Goal: Task Accomplishment & Management: Manage account settings

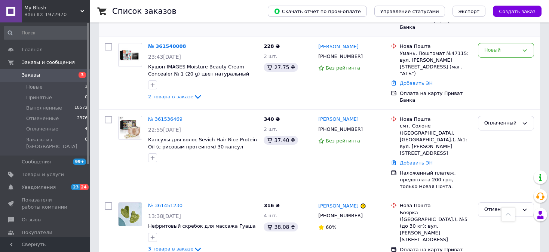
scroll to position [374, 0]
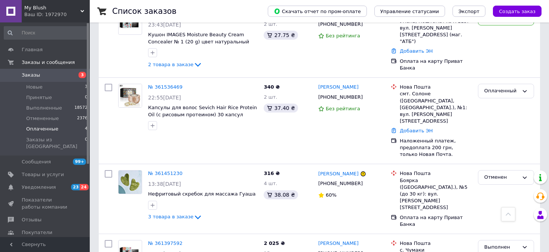
click at [50, 130] on span "Оплаченные" at bounding box center [42, 129] width 32 height 7
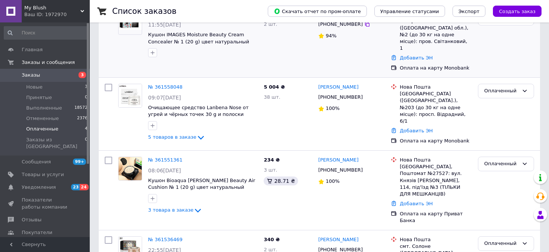
scroll to position [62, 0]
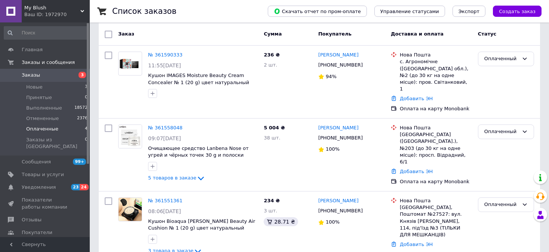
click at [38, 76] on span "Заказы" at bounding box center [46, 75] width 48 height 7
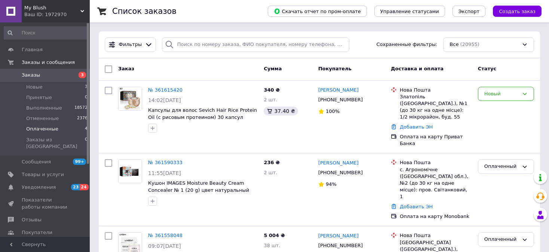
click at [39, 131] on span "Оплаченные" at bounding box center [42, 129] width 32 height 7
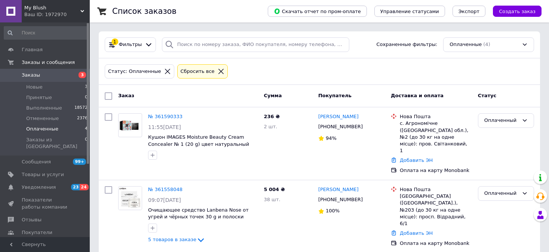
click at [45, 132] on li "Оплаченные 4" at bounding box center [46, 129] width 92 height 10
click at [37, 99] on span "Принятые" at bounding box center [39, 97] width 26 height 7
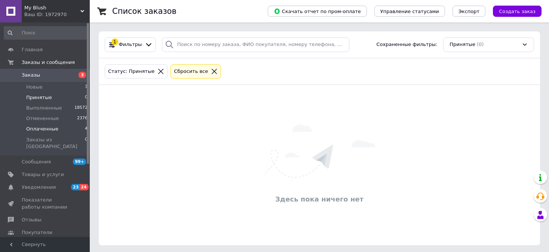
click at [38, 130] on span "Оплаченные" at bounding box center [42, 129] width 32 height 7
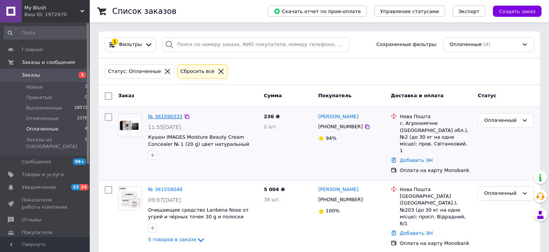
click at [171, 117] on link "№ 361590333" at bounding box center [165, 117] width 34 height 6
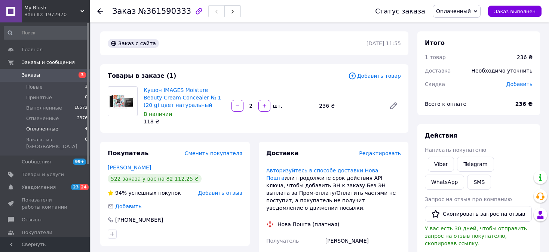
click at [50, 131] on span "Оплаченные" at bounding box center [42, 129] width 32 height 7
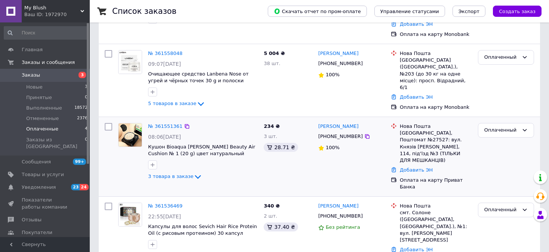
scroll to position [137, 0]
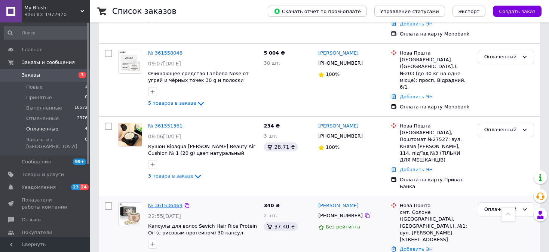
click at [172, 203] on link "№ 361536469" at bounding box center [165, 206] width 34 height 6
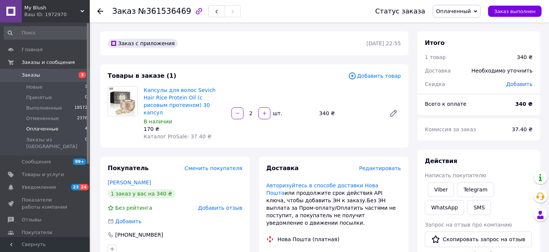
click at [33, 129] on span "Оплаченные" at bounding box center [42, 129] width 32 height 7
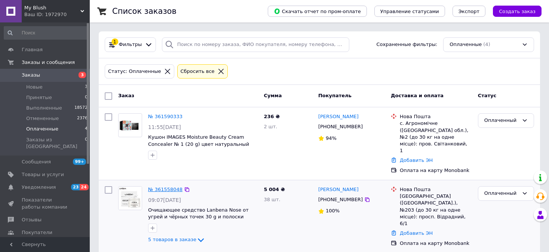
click at [165, 187] on link "№ 361558048" at bounding box center [165, 190] width 34 height 6
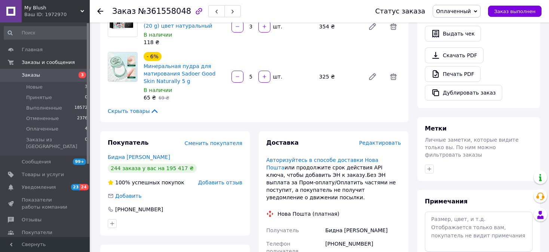
scroll to position [299, 0]
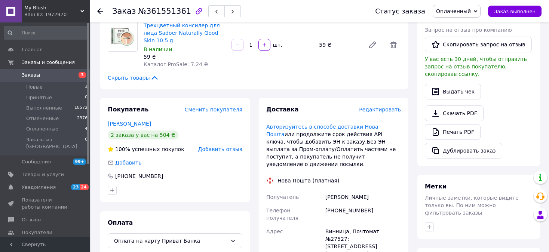
scroll to position [224, 0]
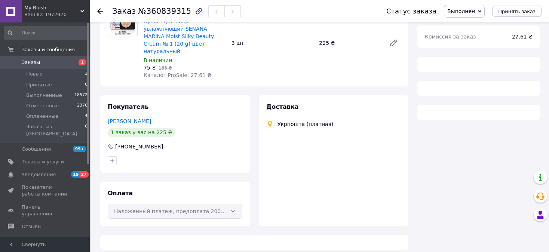
scroll to position [90, 0]
